Goal: Register for event/course

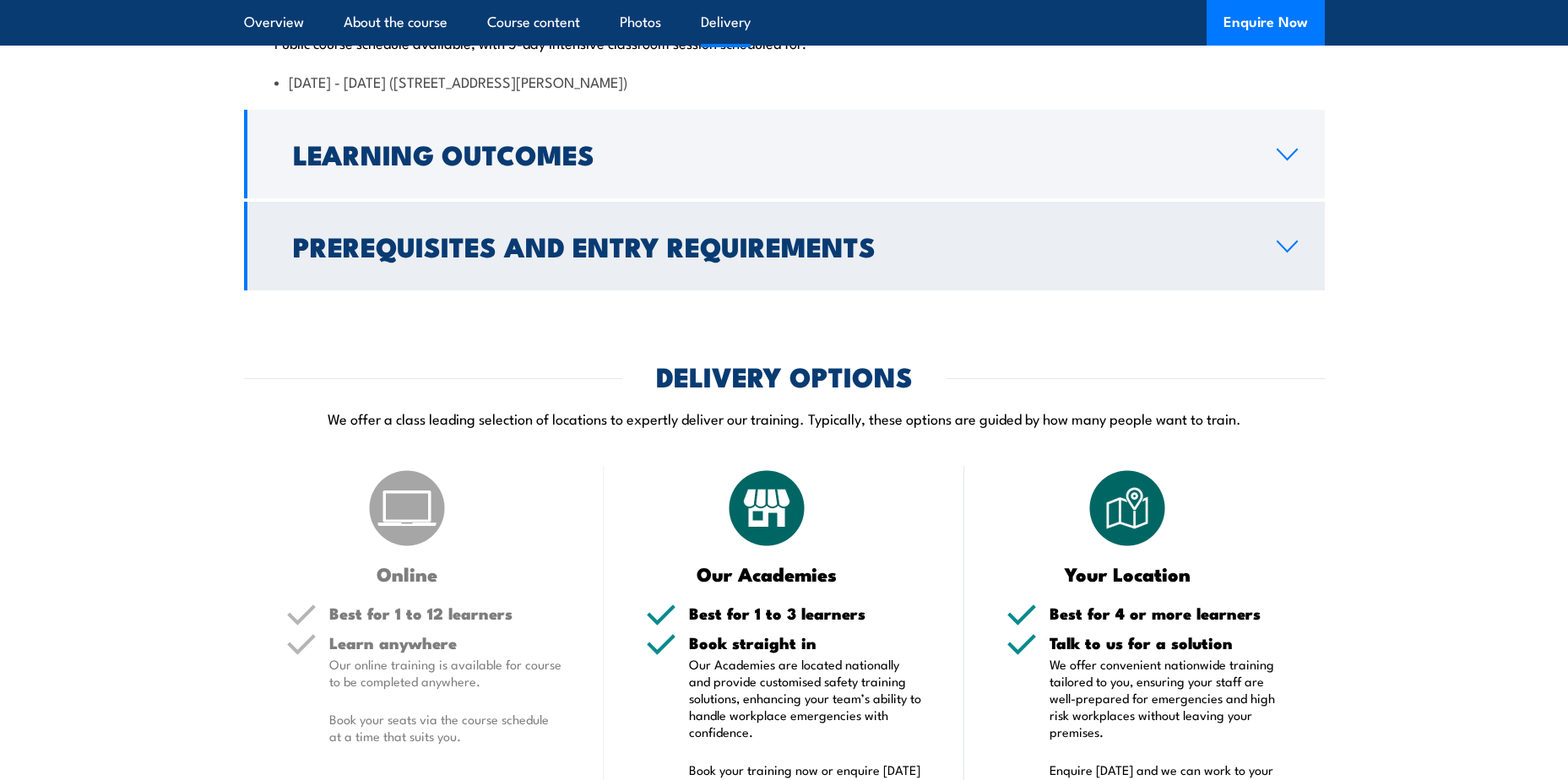
scroll to position [3967, 0]
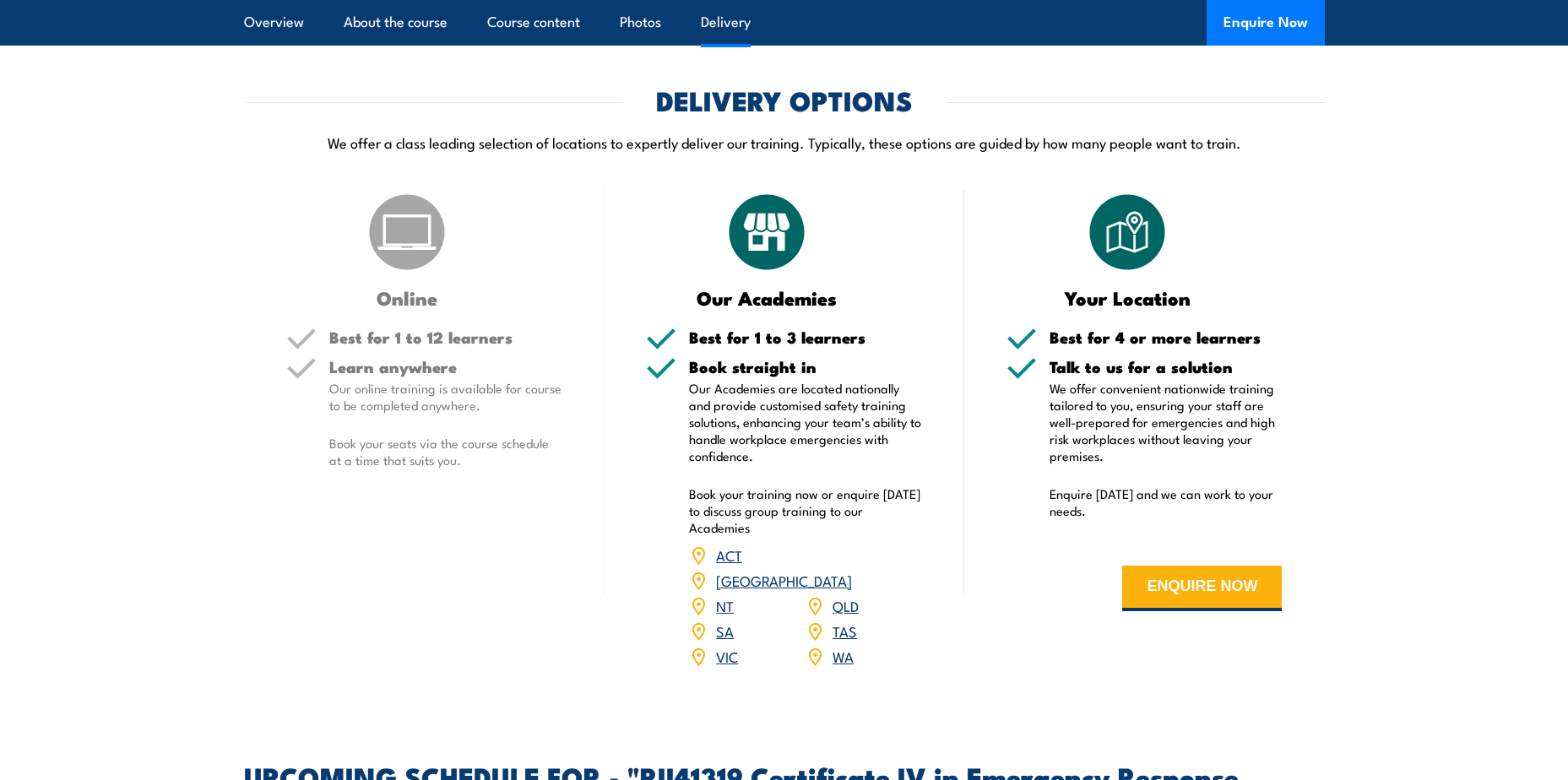
click at [844, 641] on link "TAS" at bounding box center [845, 631] width 25 height 20
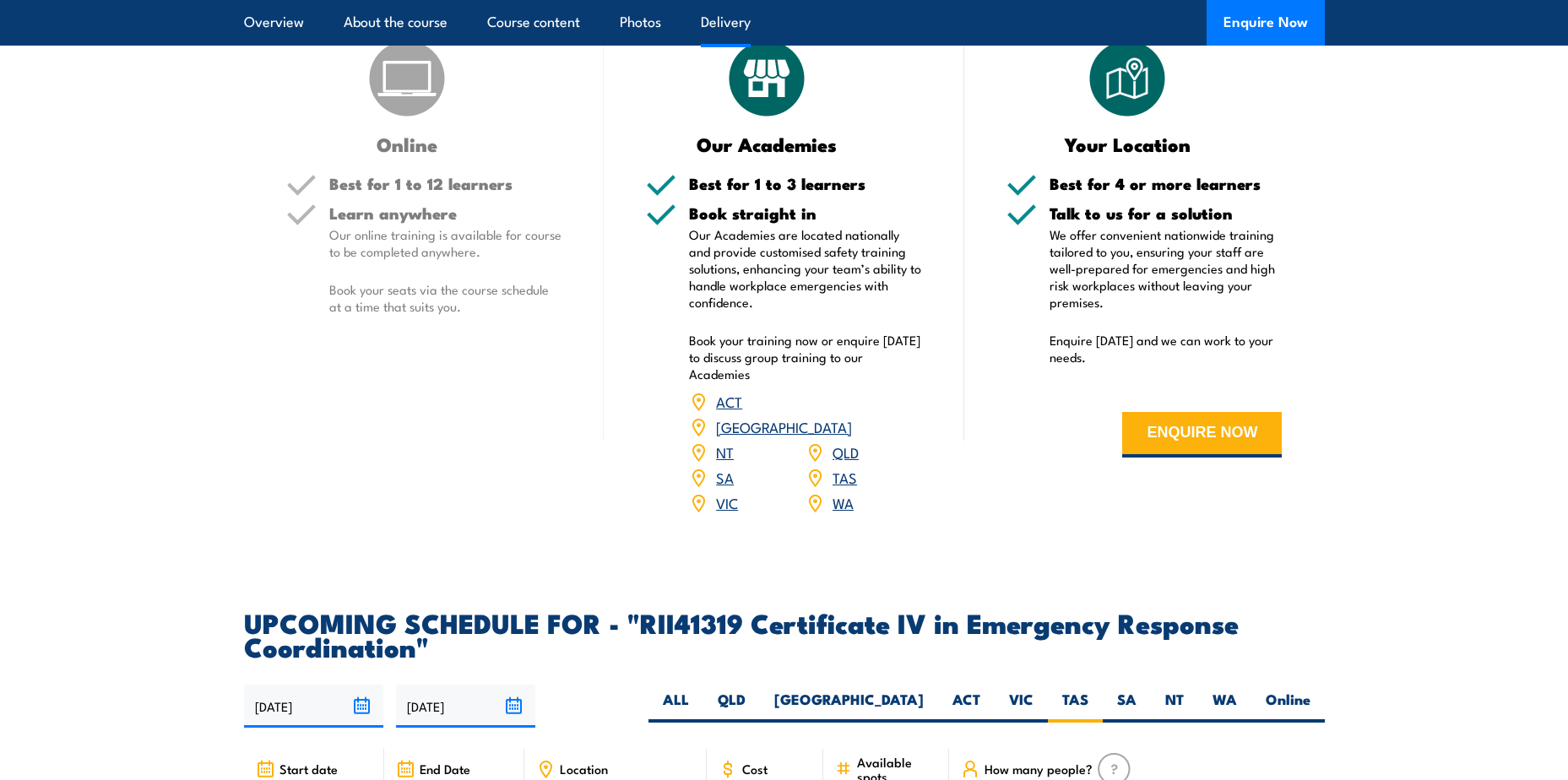
scroll to position [4007, 0]
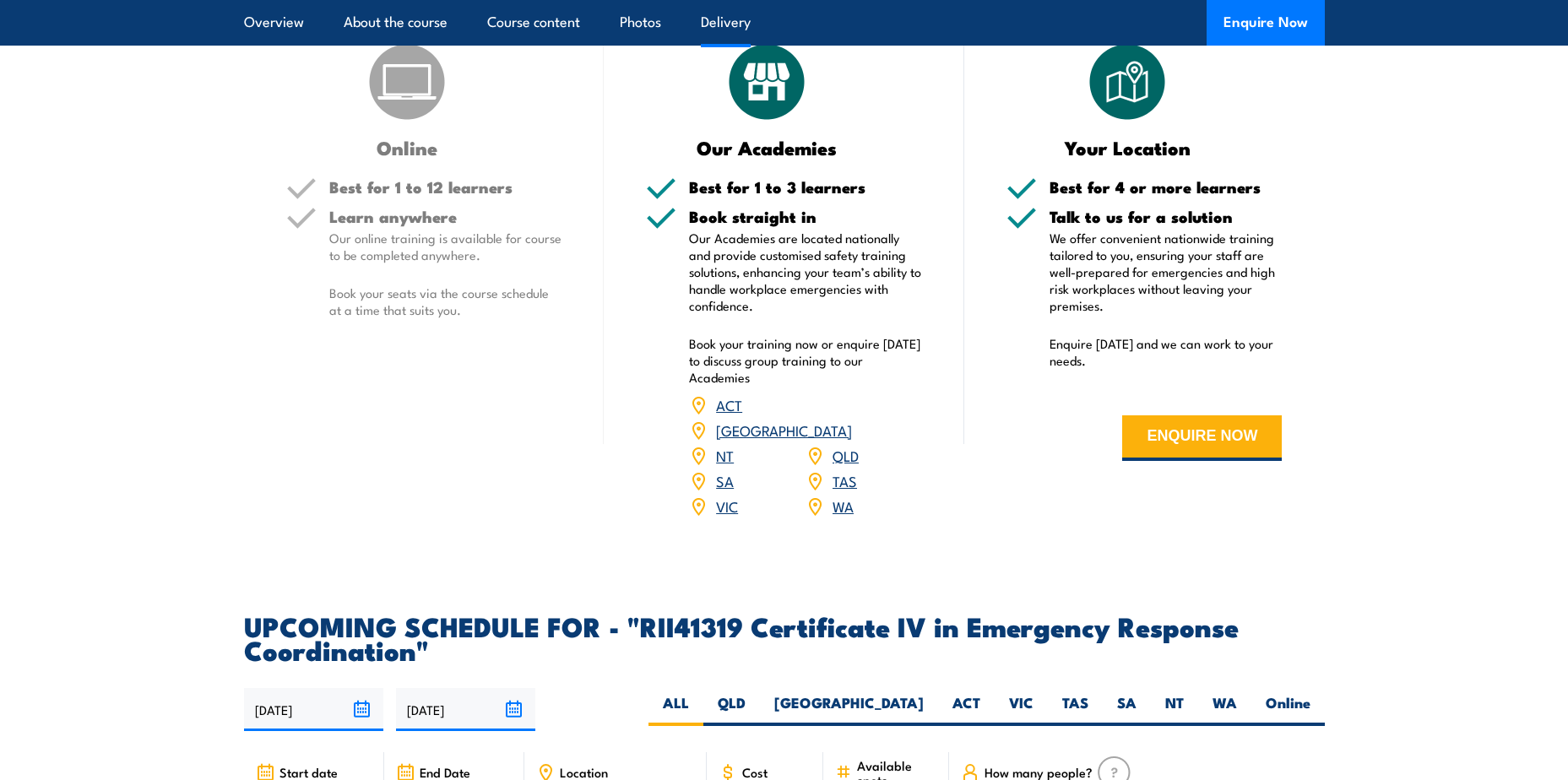
scroll to position [4390, 0]
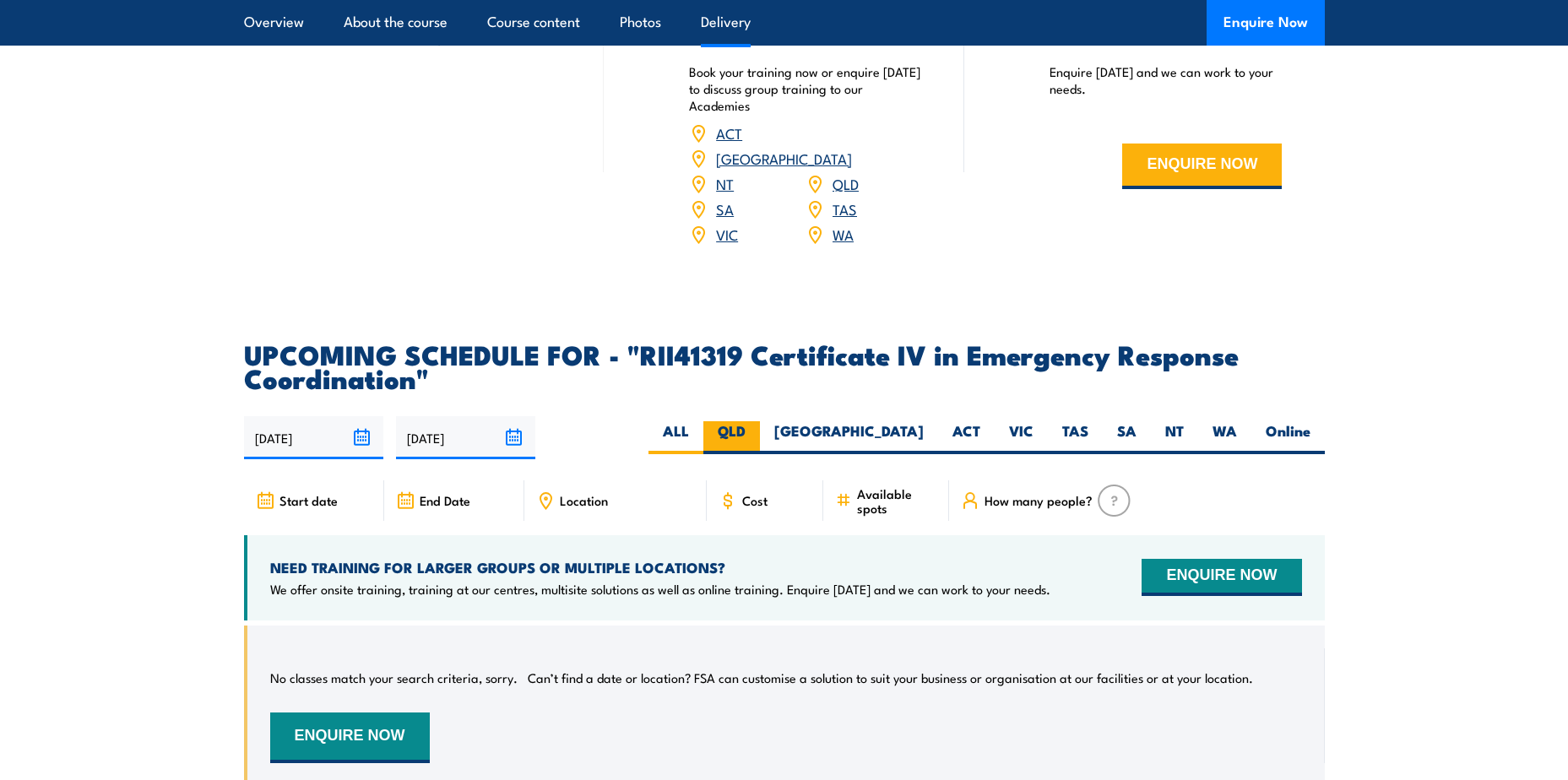
click at [760, 455] on label "QLD" at bounding box center [731, 438] width 56 height 33
click at [756, 432] on input "QLD" at bounding box center [751, 427] width 11 height 11
radio input "true"
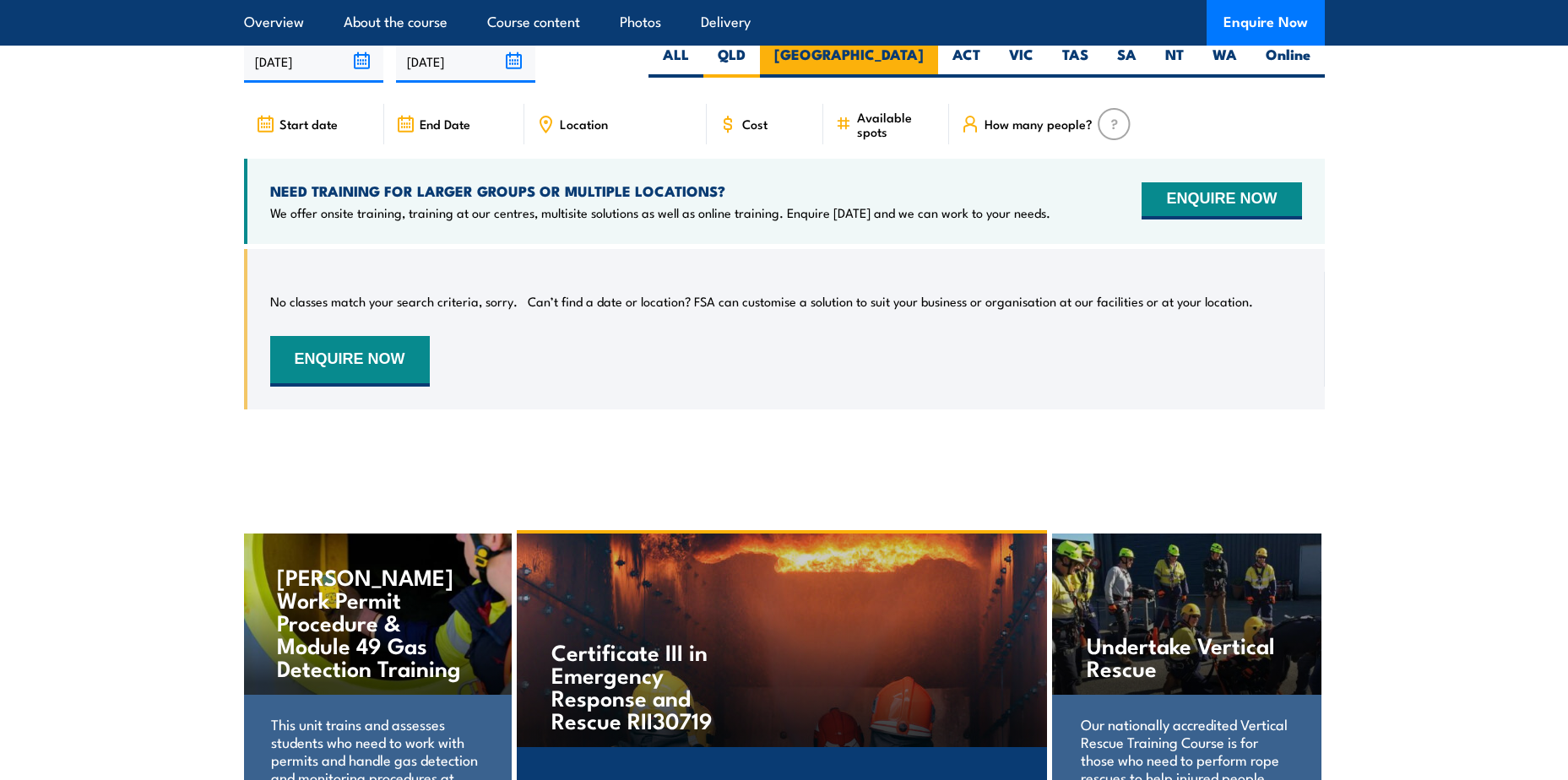
click at [906, 77] on label "[GEOGRAPHIC_DATA]" at bounding box center [849, 62] width 178 height 33
click at [924, 55] on input "[GEOGRAPHIC_DATA]" at bounding box center [930, 51] width 11 height 11
radio input "true"
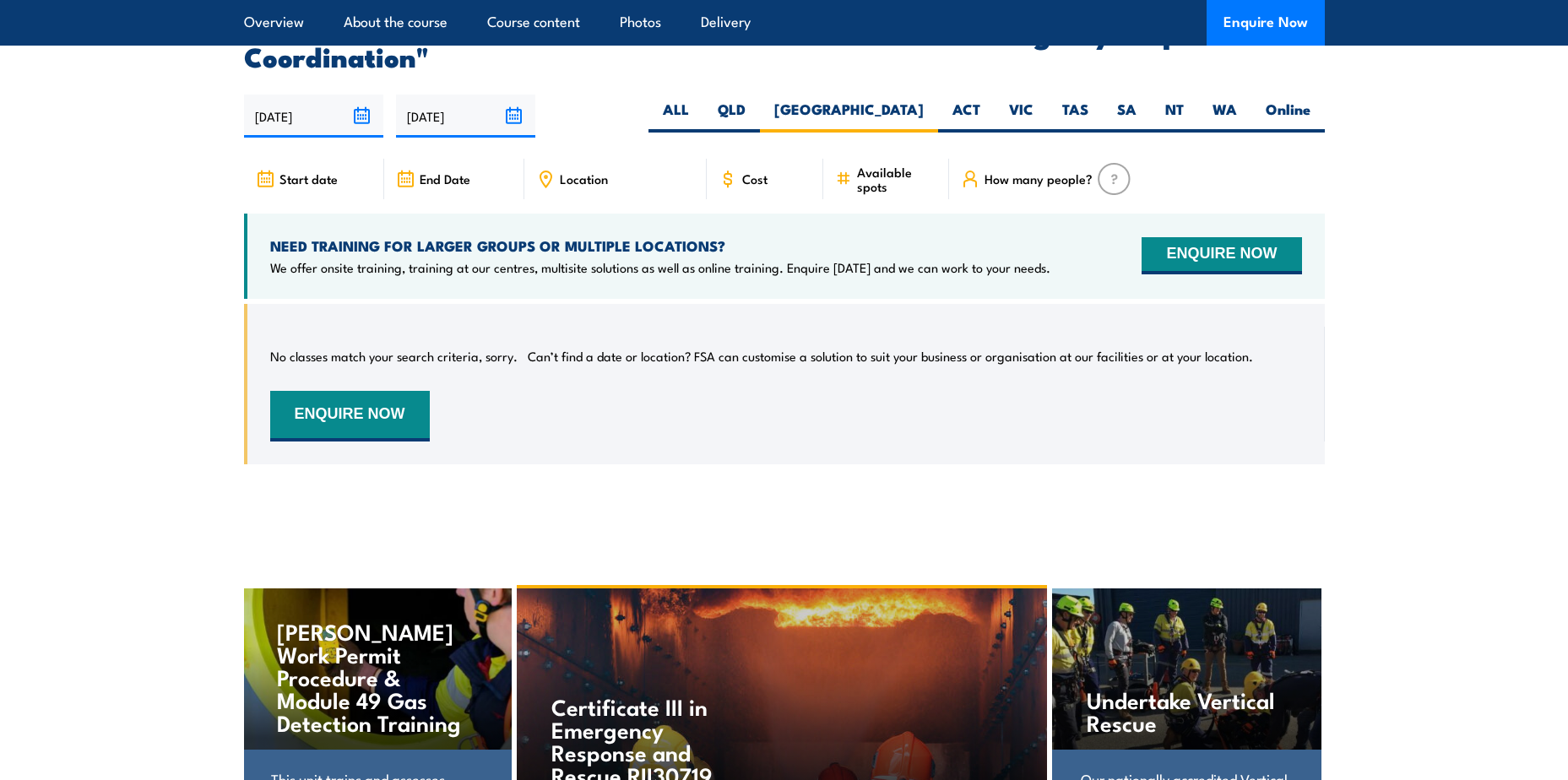
scroll to position [4597, 0]
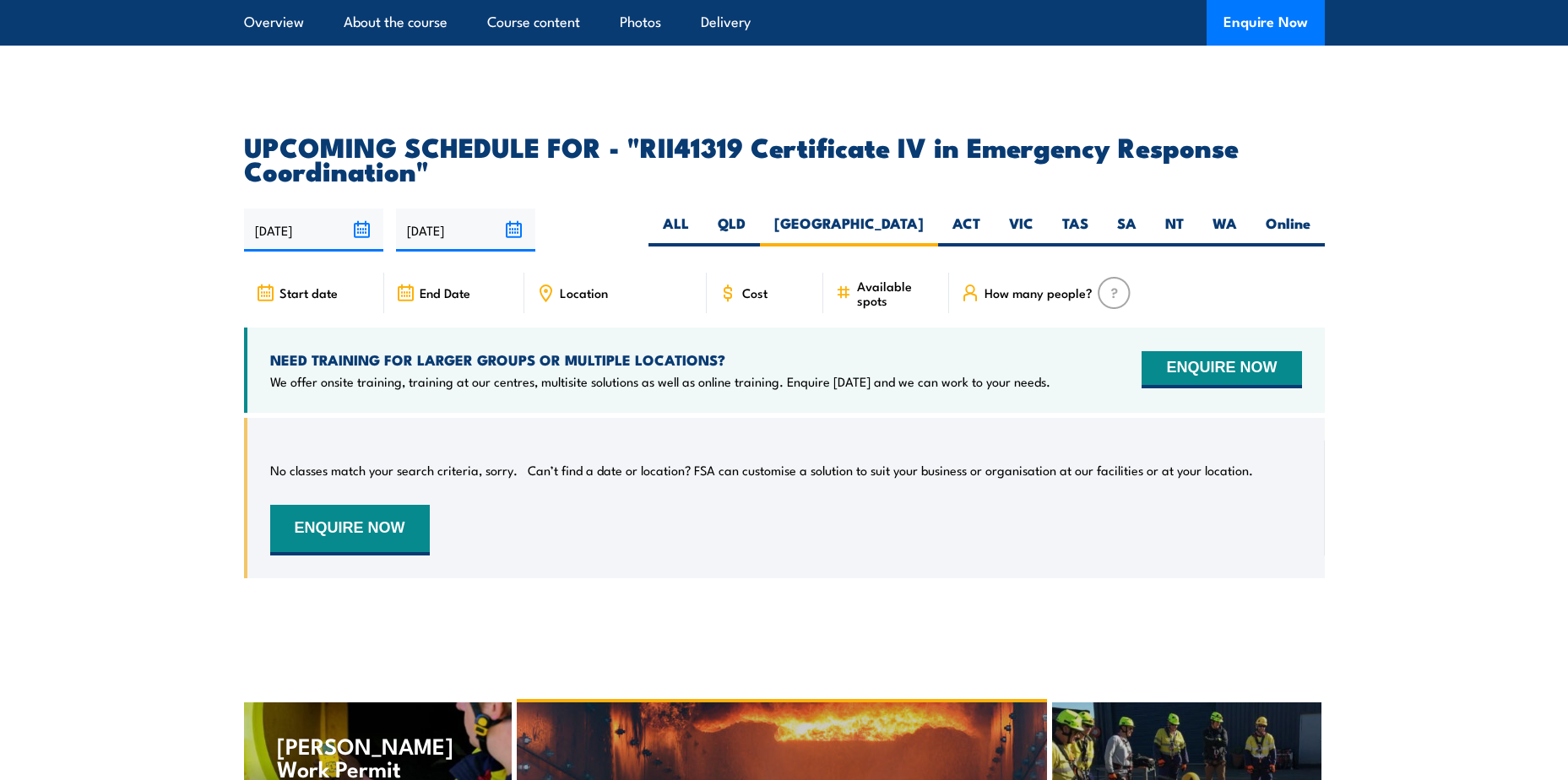
click at [516, 252] on input "27/03/2026" at bounding box center [465, 230] width 139 height 43
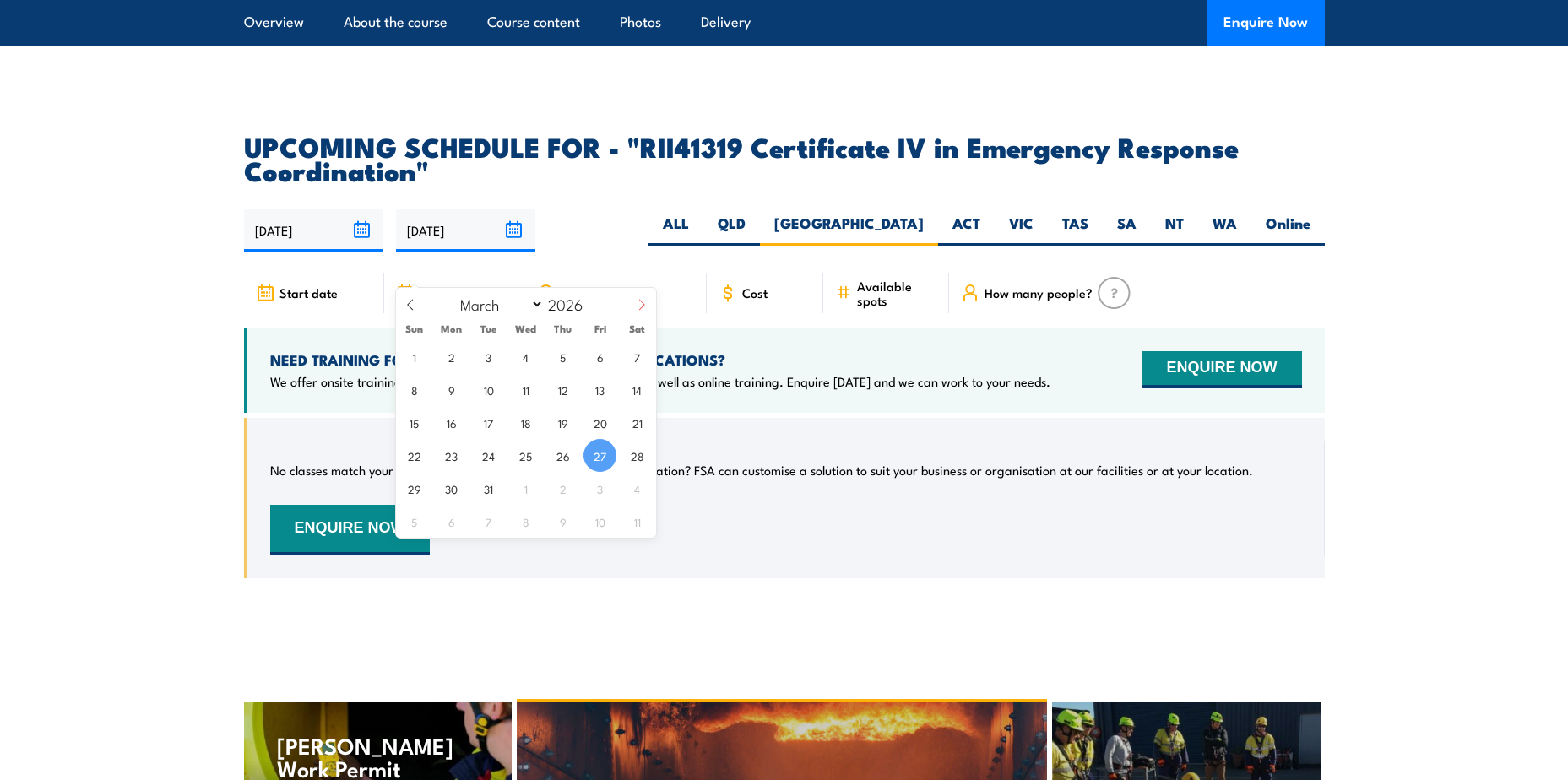
click at [641, 306] on icon at bounding box center [641, 304] width 12 height 12
click at [641, 308] on icon at bounding box center [641, 304] width 12 height 12
click at [640, 317] on span at bounding box center [641, 310] width 29 height 45
click at [643, 315] on span at bounding box center [641, 310] width 29 height 45
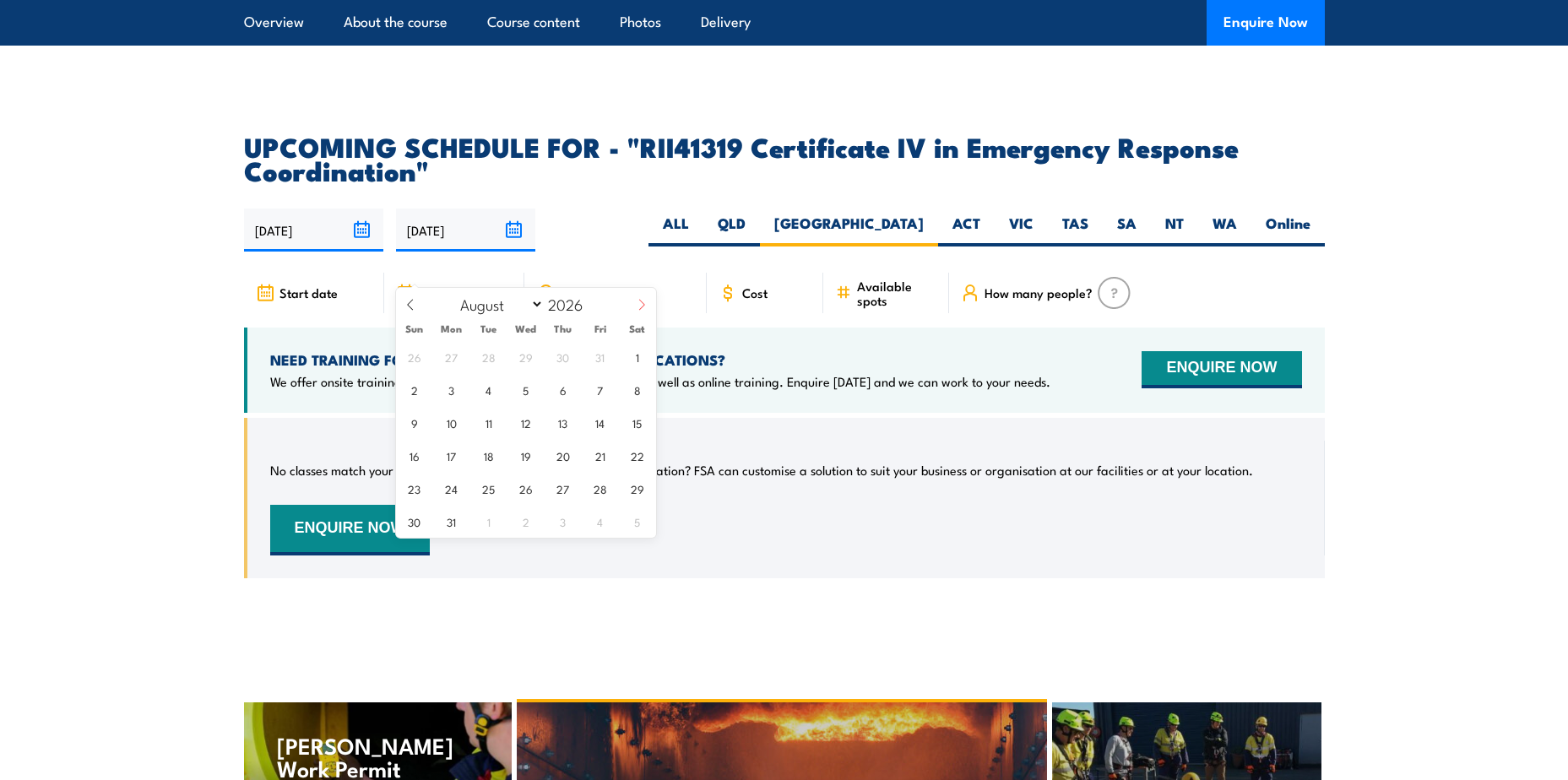
click at [643, 315] on span at bounding box center [641, 310] width 29 height 45
select select "11"
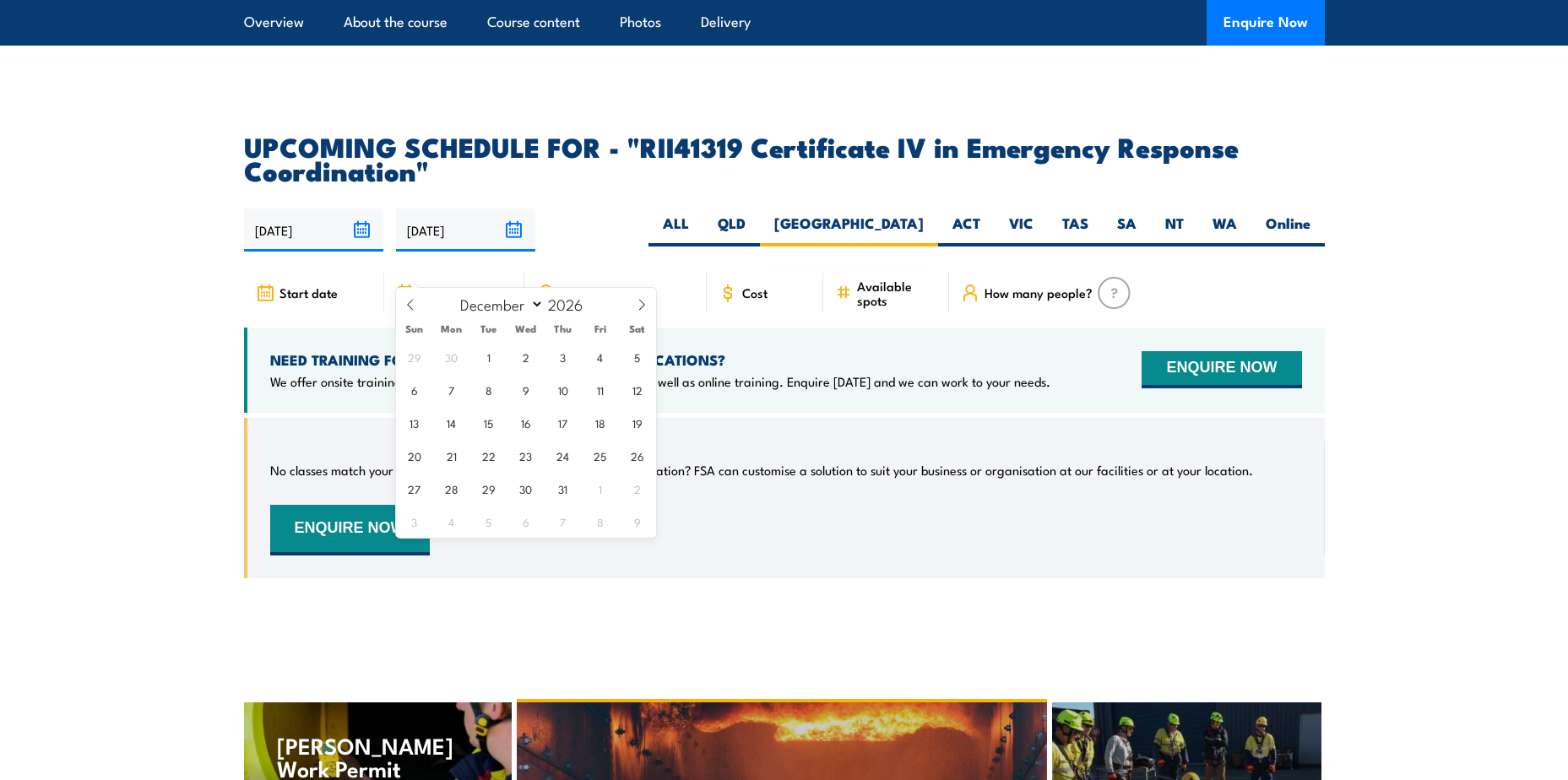
click at [578, 493] on div "29 30 1 2 3 4 5 6 7 8 9 10 11 12 13 14 15 16 17 18 19 20 21 22 23 24 25 26 27 2…" at bounding box center [526, 439] width 260 height 197
click at [576, 490] on span "31" at bounding box center [563, 489] width 33 height 33
type input "[DATE]"
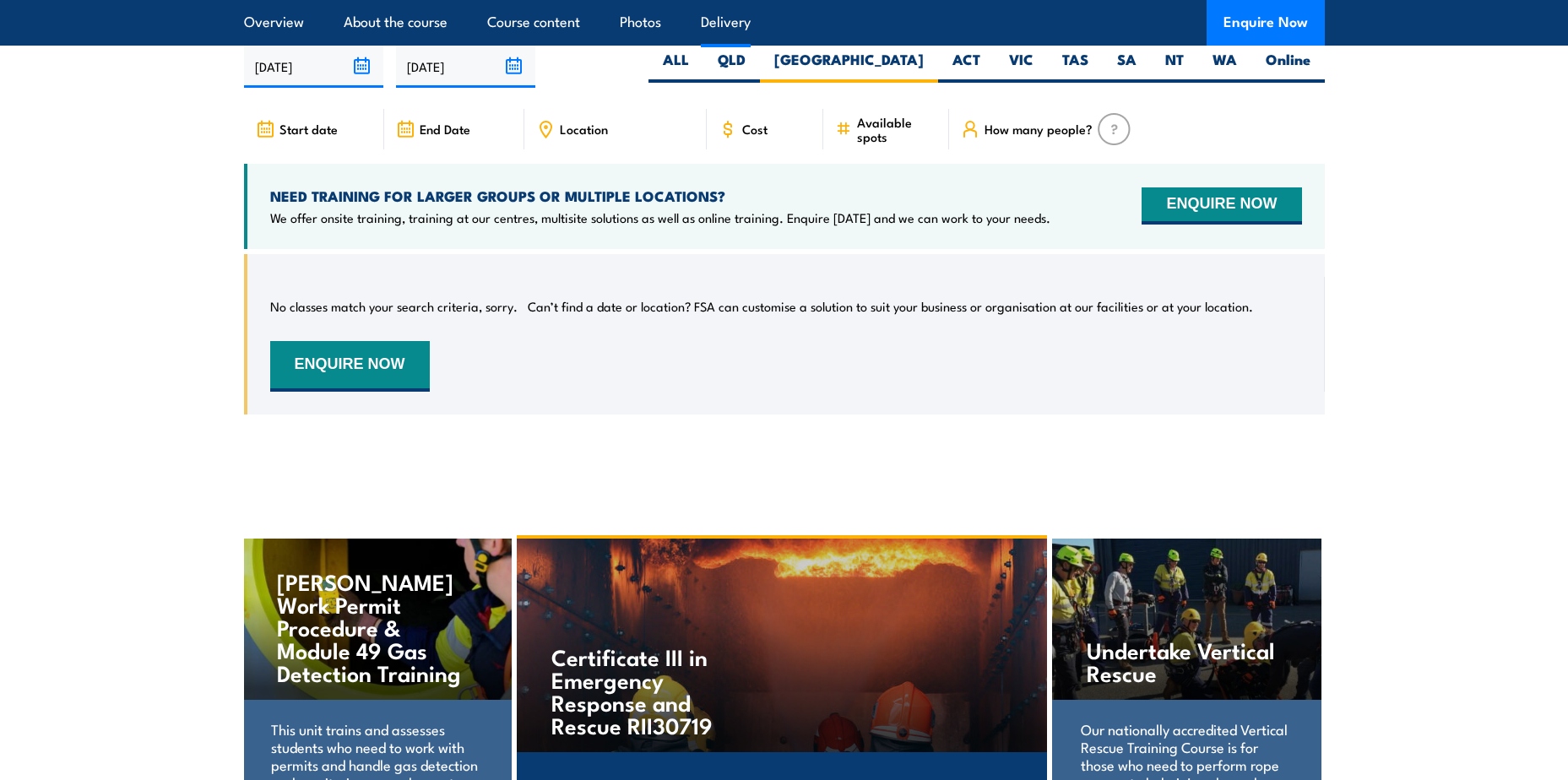
scroll to position [4767, 0]
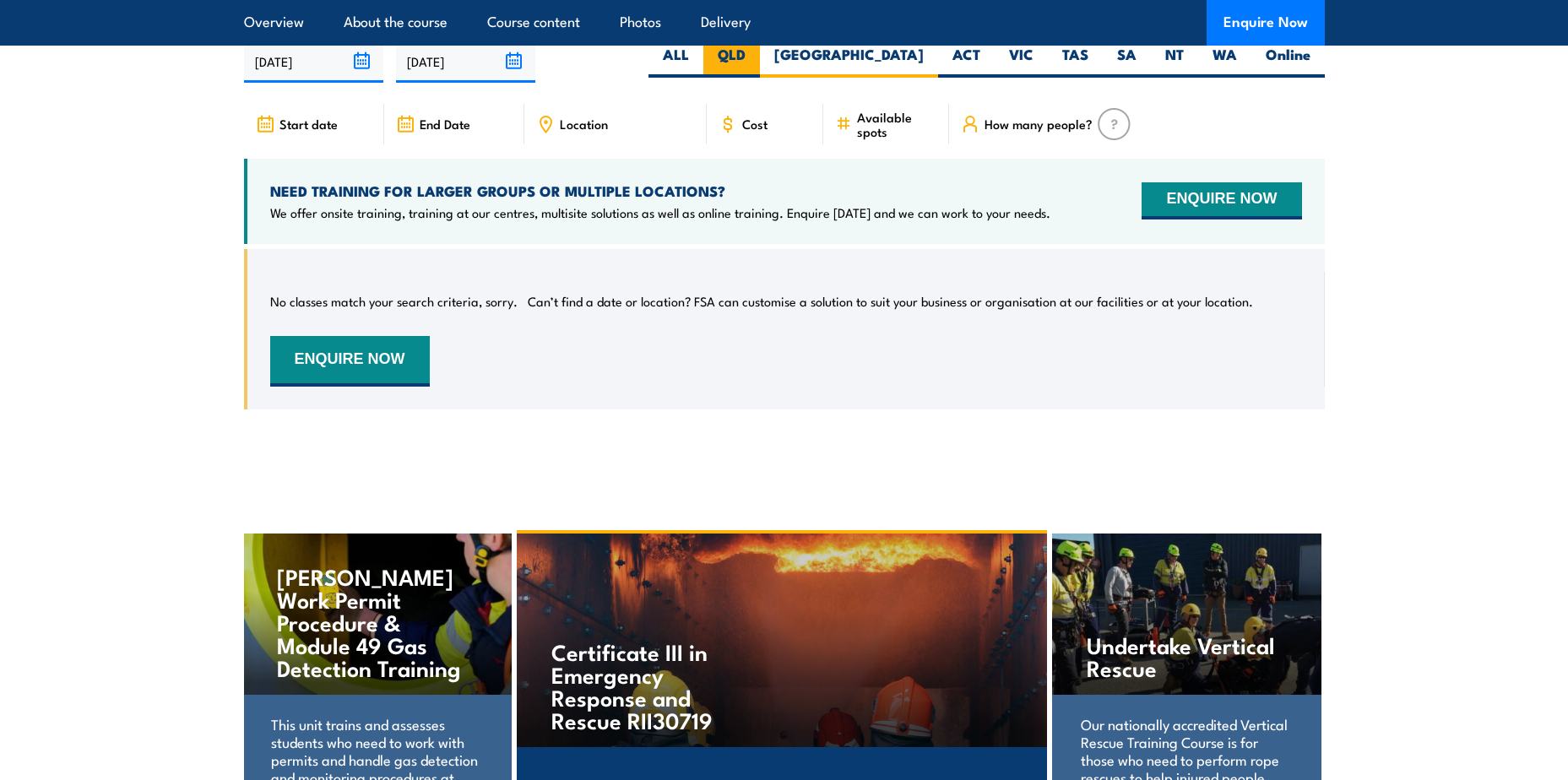
click at [760, 77] on label "QLD" at bounding box center [731, 62] width 56 height 33
click at [756, 55] on input "QLD" at bounding box center [751, 51] width 11 height 11
radio input "true"
click at [704, 77] on label "ALL" at bounding box center [676, 62] width 55 height 33
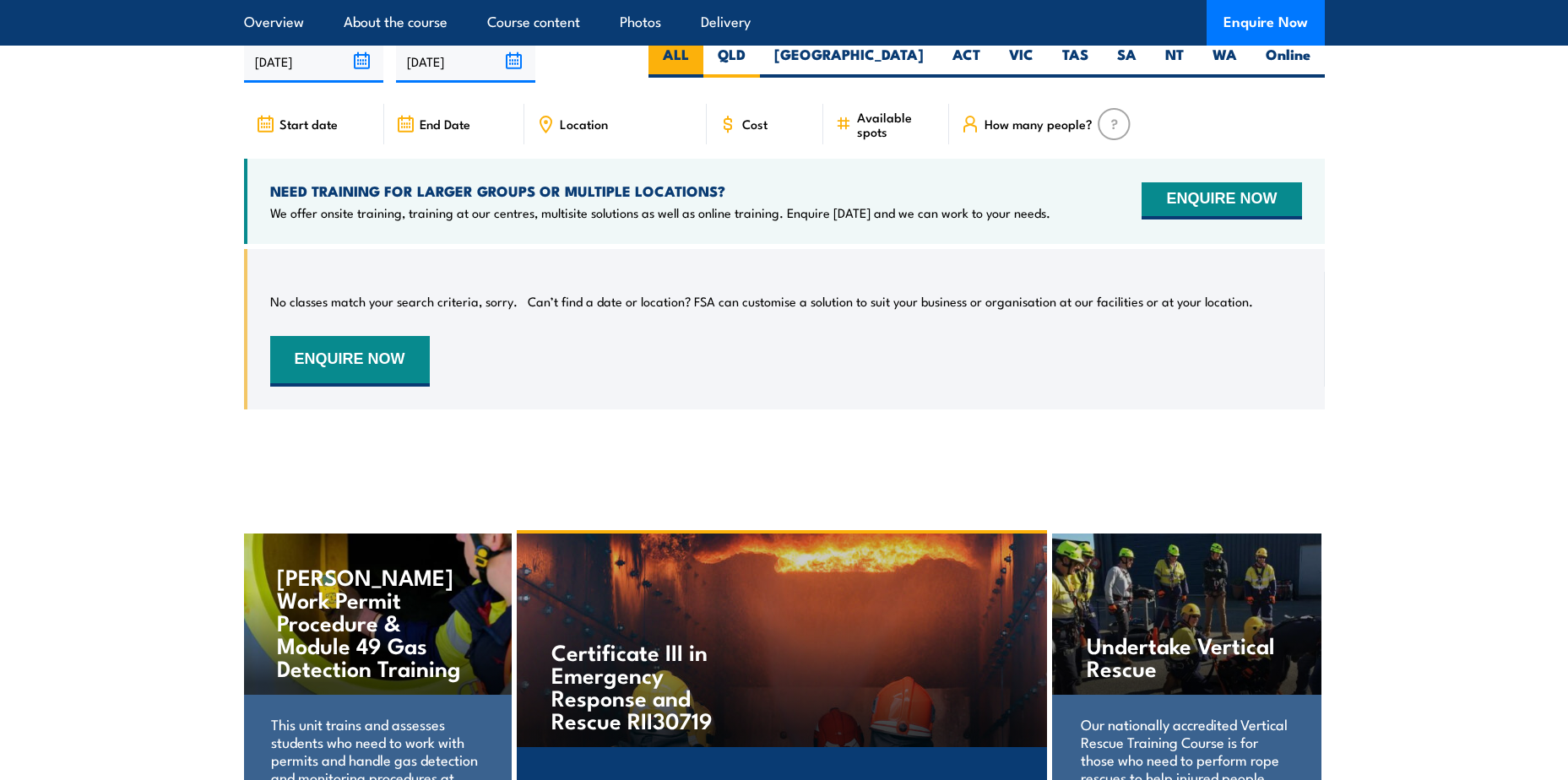
click at [700, 55] on input "ALL" at bounding box center [695, 51] width 11 height 11
radio input "true"
drag, startPoint x: 792, startPoint y: 351, endPoint x: 222, endPoint y: 306, distance: 571.8
click at [222, 306] on section "UPCOMING SCHEDULE FOR - "RII41319 Certificate IV in Emergency Response Coordina…" at bounding box center [784, 199] width 1568 height 469
click at [321, 316] on div "No classes match your search criteria, sorry. Can’t find a date or location? FS…" at bounding box center [786, 329] width 1032 height 115
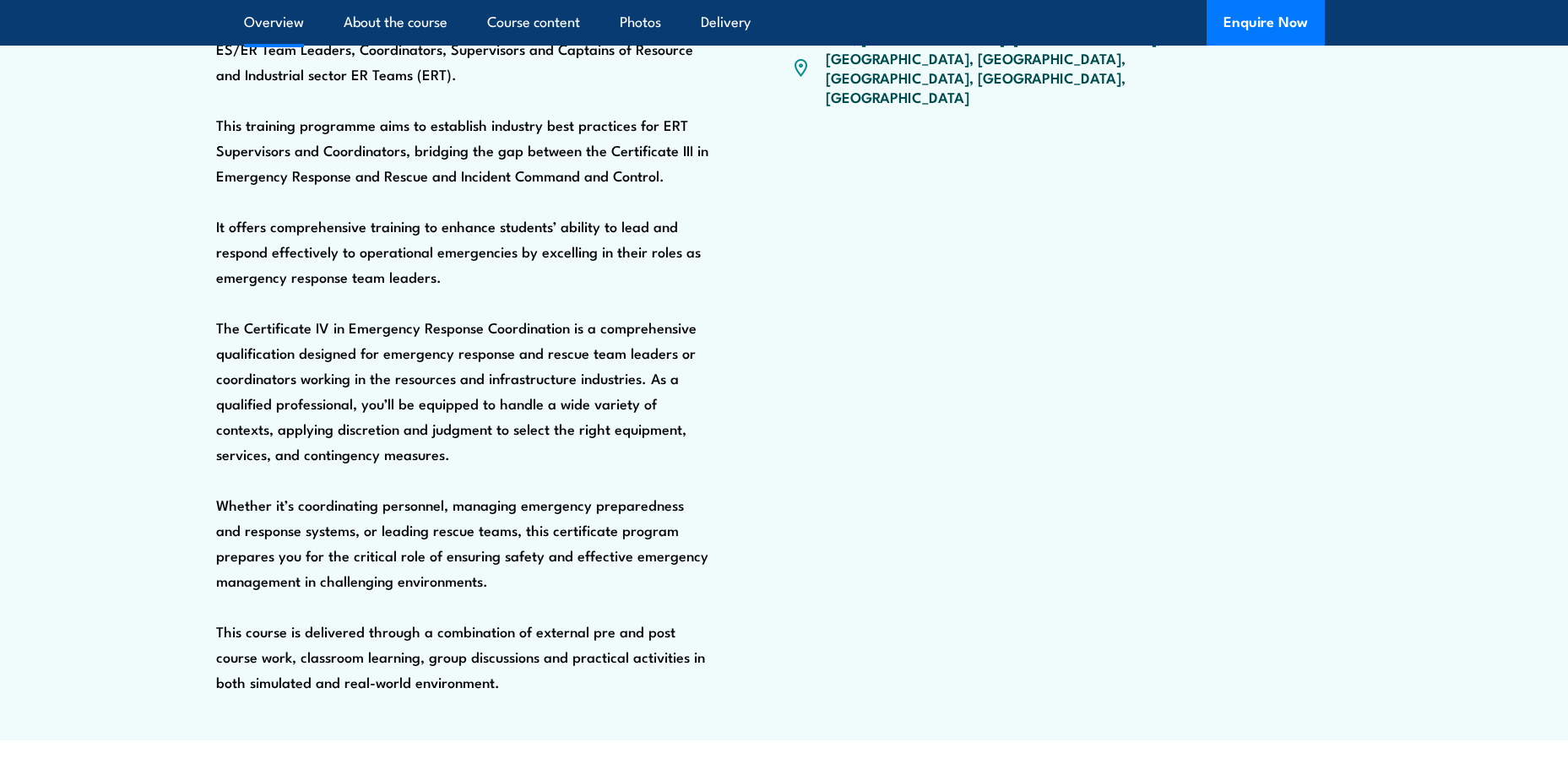
scroll to position [39, 0]
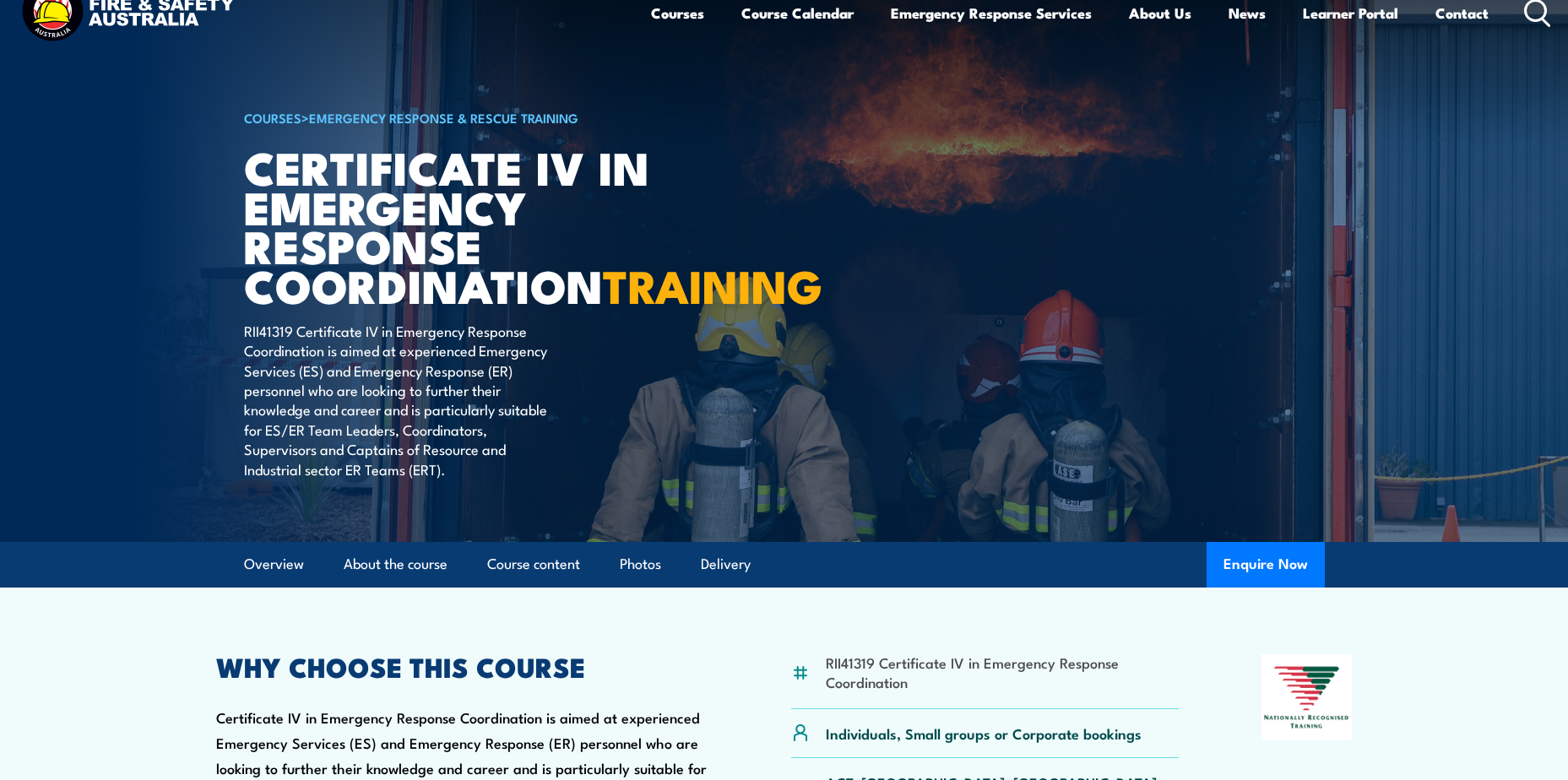
click at [603, 301] on strong "TRAINING" at bounding box center [713, 284] width 220 height 70
click at [603, 319] on strong "TRAINING" at bounding box center [713, 284] width 220 height 70
